Goal: Task Accomplishment & Management: Manage account settings

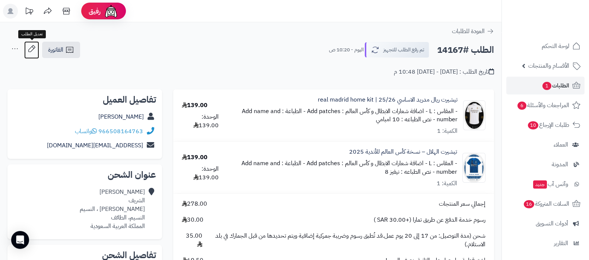
click at [31, 49] on icon at bounding box center [31, 48] width 15 height 15
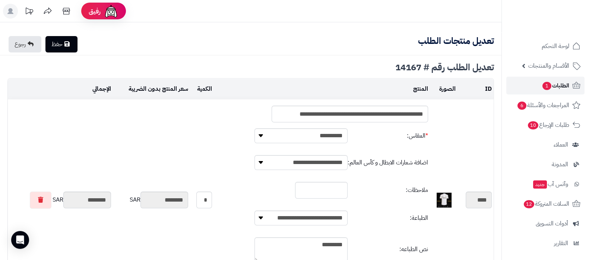
click at [552, 89] on span "الطلبات 1" at bounding box center [556, 85] width 28 height 10
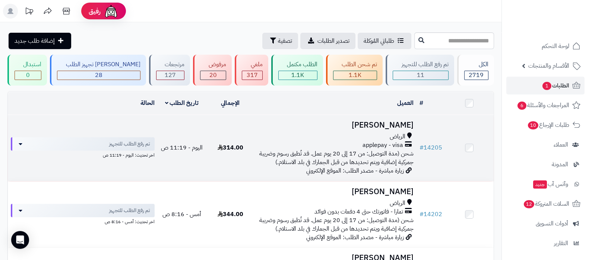
click at [374, 124] on h3 "صهيب عبدالرحمن" at bounding box center [335, 125] width 156 height 9
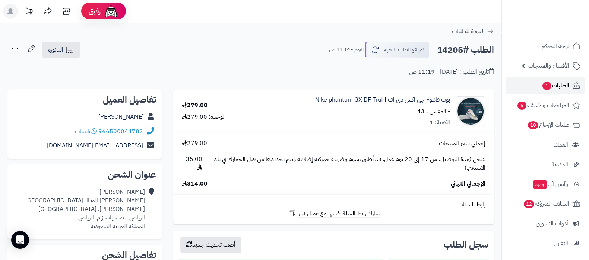
click at [514, 88] on link "الطلبات 1" at bounding box center [545, 86] width 78 height 18
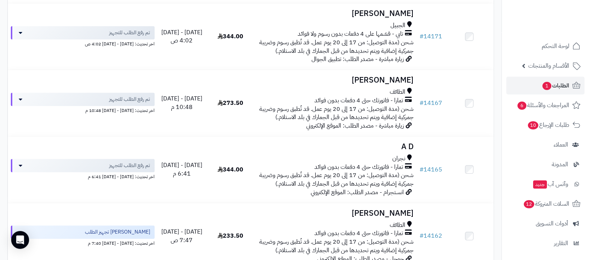
scroll to position [559, 0]
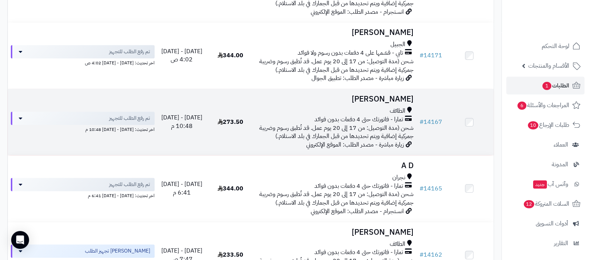
click at [388, 96] on h3 "يوسف الشريف" at bounding box center [335, 99] width 156 height 9
